Goal: Information Seeking & Learning: Learn about a topic

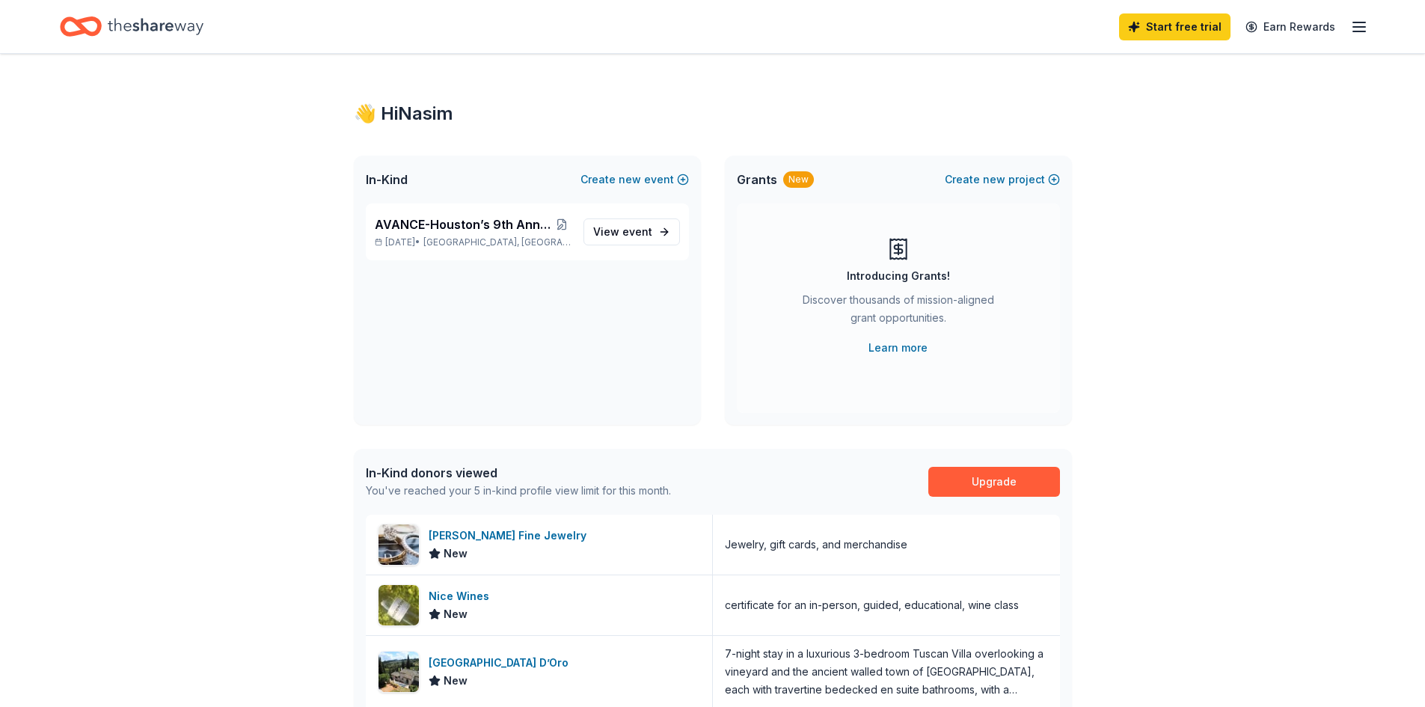
click at [155, 28] on icon "Home" at bounding box center [156, 26] width 96 height 31
click at [507, 537] on div "[PERSON_NAME] Fine Jewelry" at bounding box center [511, 535] width 164 height 18
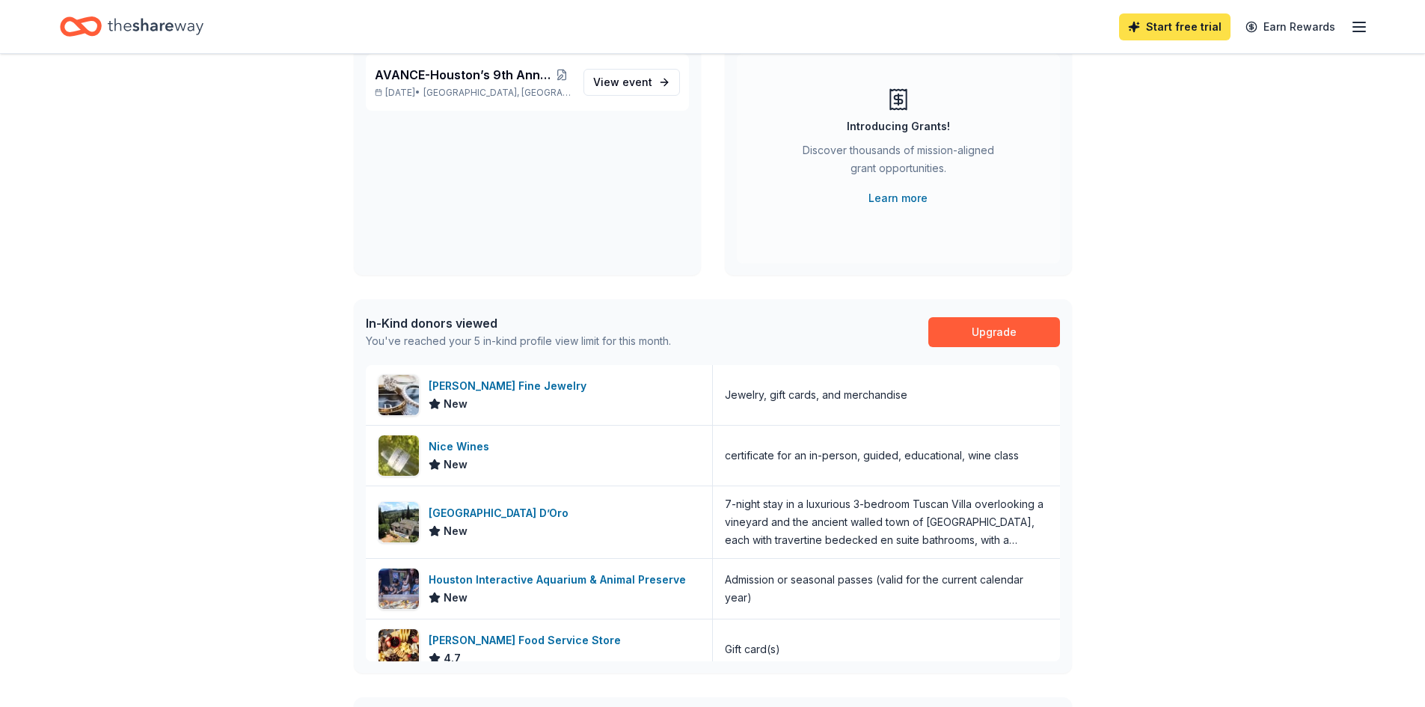
click at [1176, 28] on link "Start free trial" at bounding box center [1174, 26] width 111 height 27
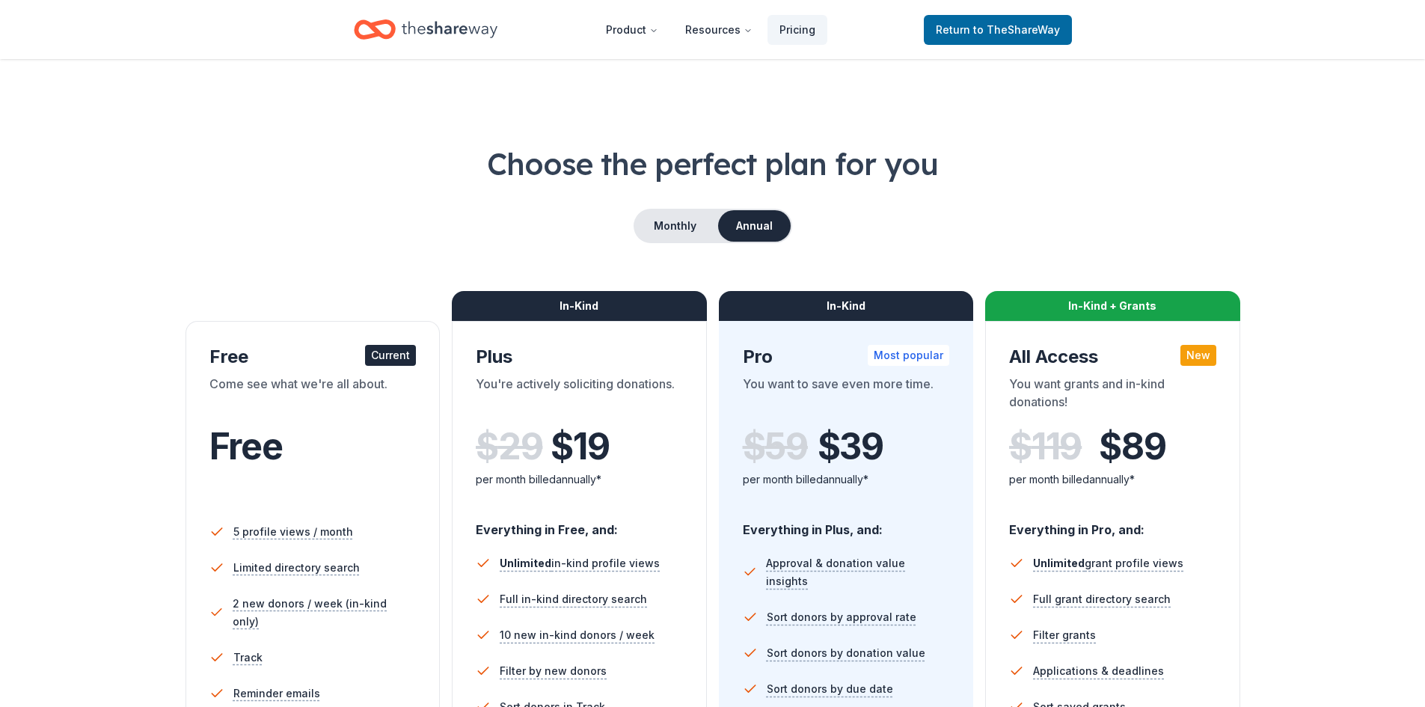
click at [464, 29] on icon "Home" at bounding box center [450, 29] width 96 height 16
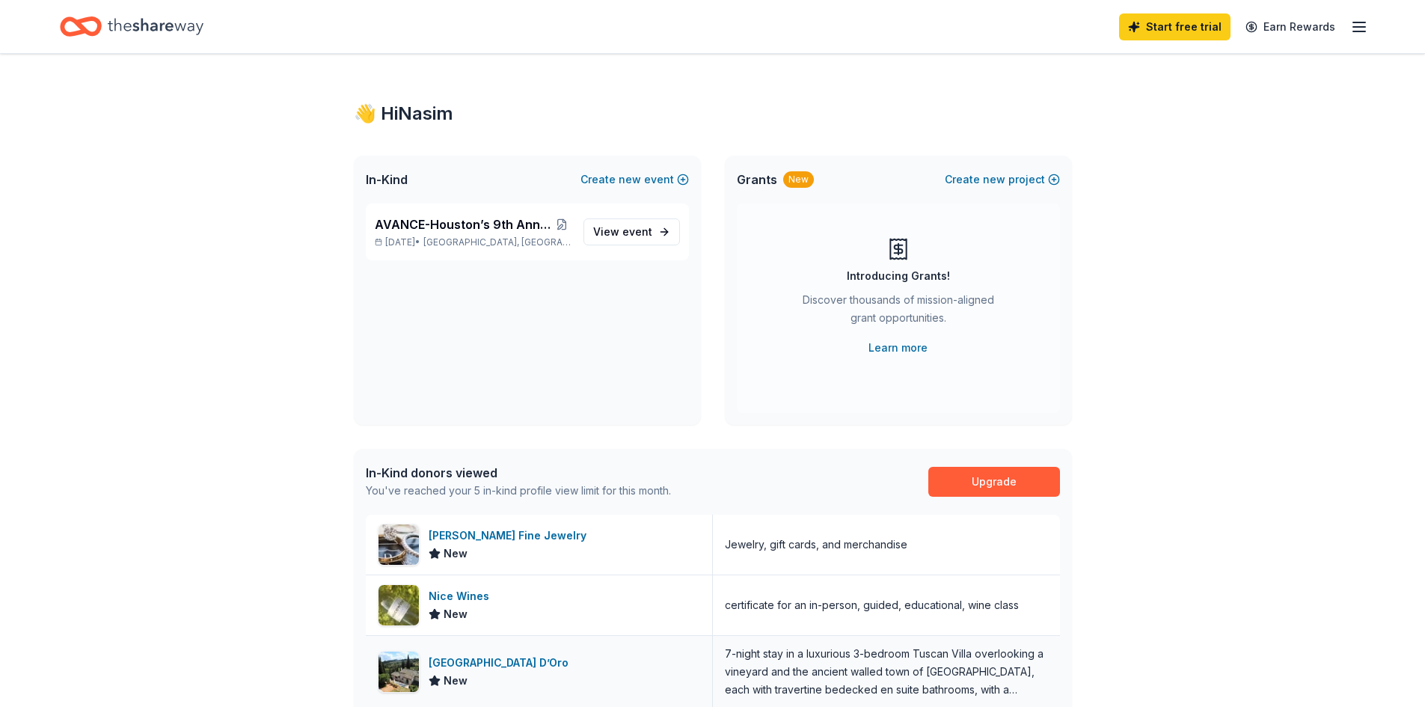
scroll to position [18, 0]
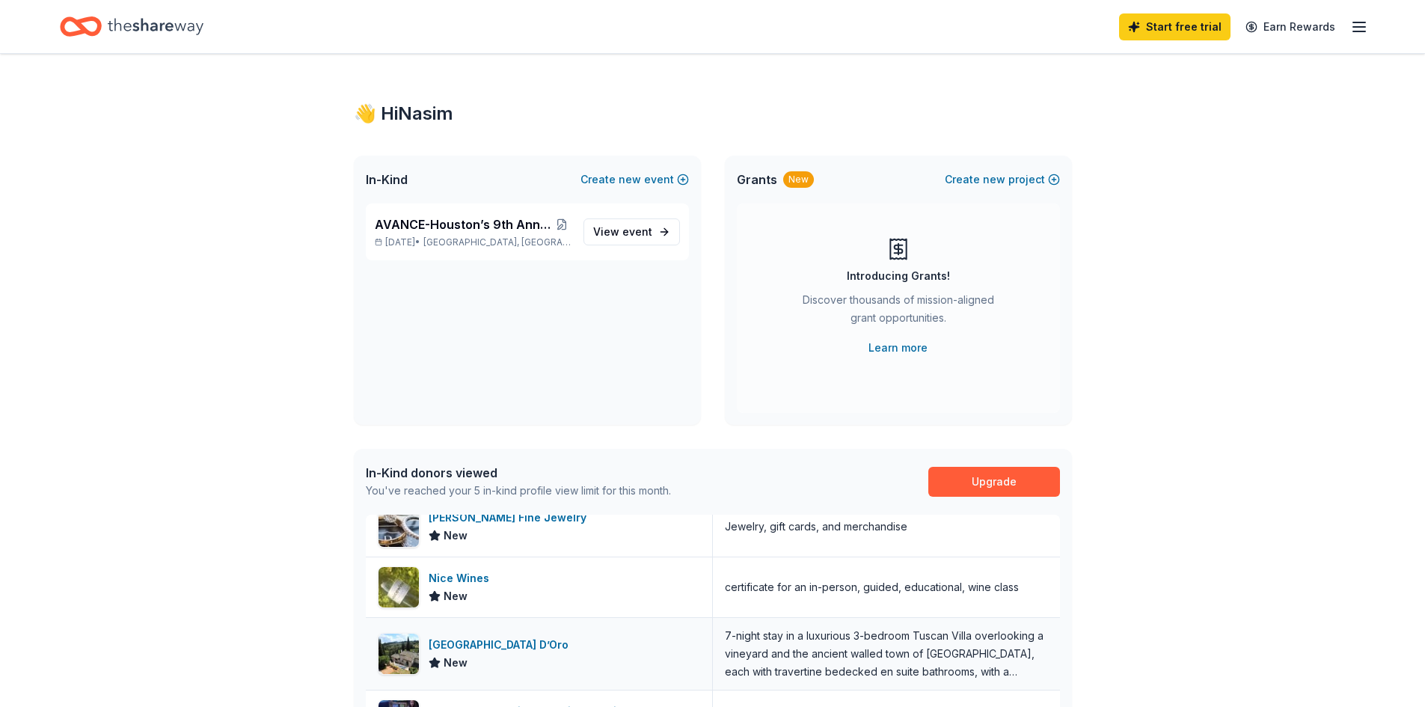
click at [470, 641] on div "[GEOGRAPHIC_DATA] D’Oro" at bounding box center [502, 645] width 146 height 18
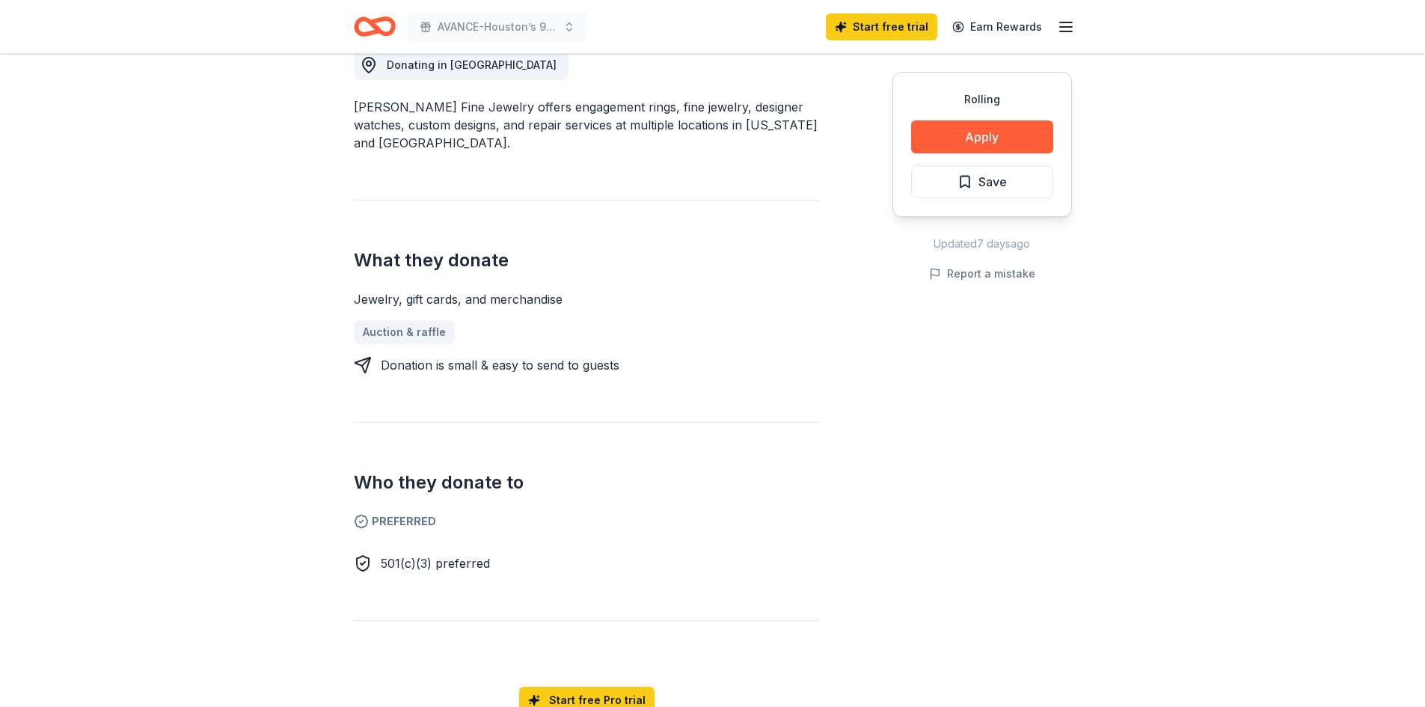
scroll to position [449, 0]
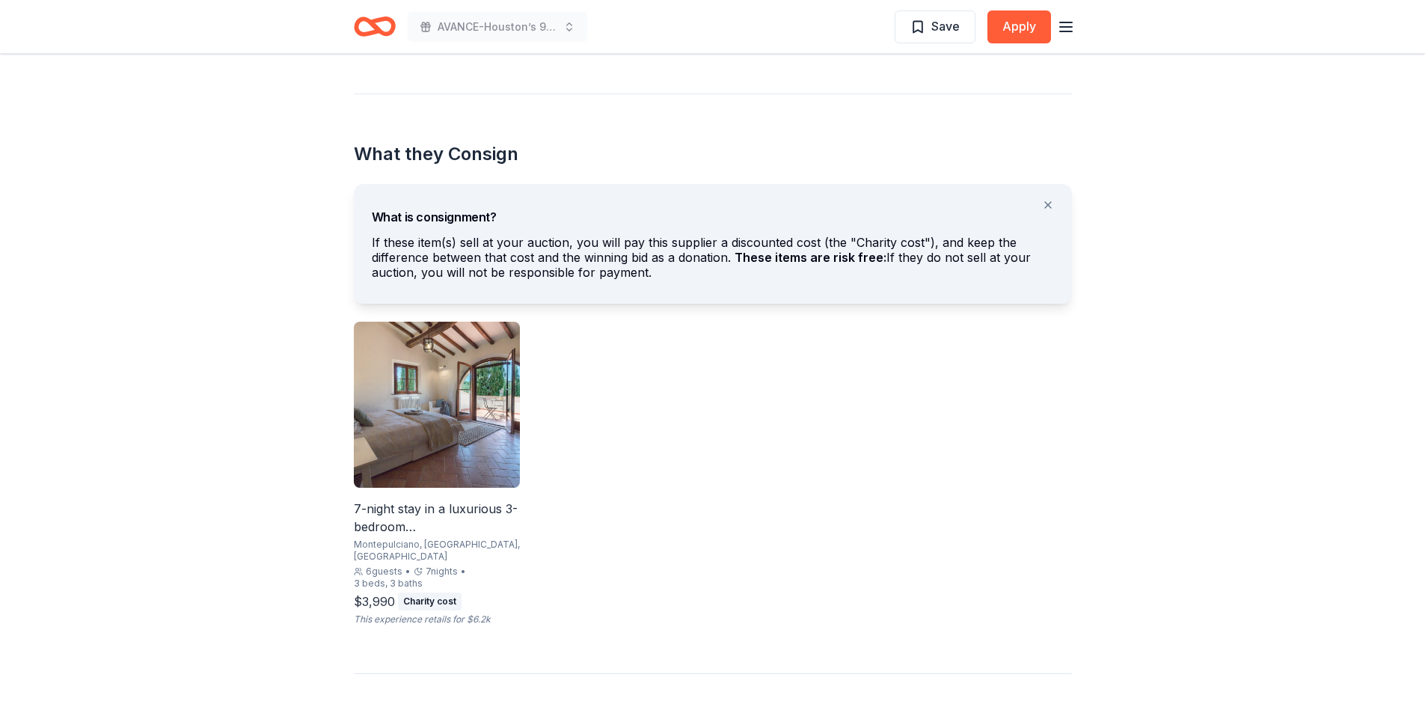
scroll to position [748, 0]
